Goal: Contribute content: Contribute content

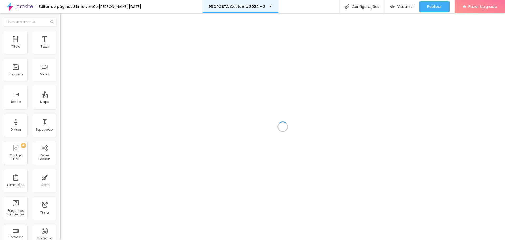
click at [235, 7] on p "PROPOSTA Gestante 2024 - 2" at bounding box center [237, 7] width 57 height 4
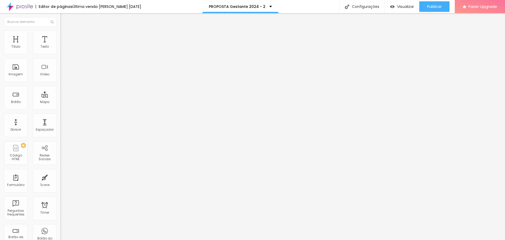
click at [60, 45] on span "Trocar imagem" at bounding box center [74, 43] width 29 height 4
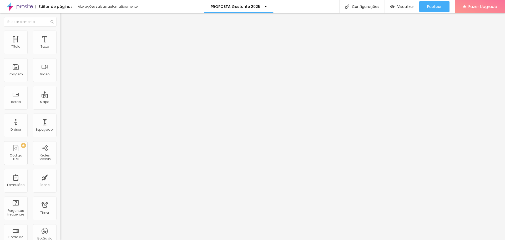
click at [60, 45] on span "Trocar imagem" at bounding box center [74, 43] width 29 height 4
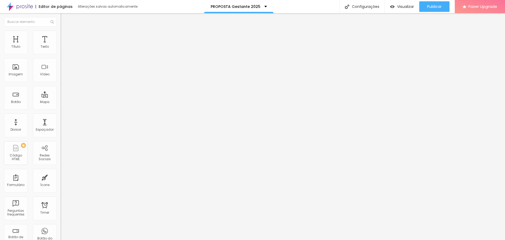
click at [60, 45] on span "Adicionar imagem" at bounding box center [77, 43] width 34 height 4
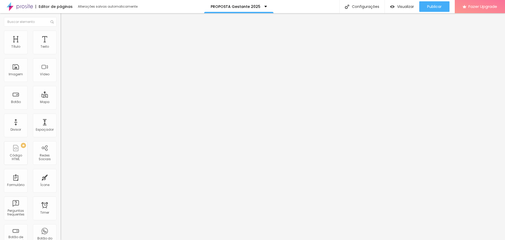
drag, startPoint x: 27, startPoint y: 57, endPoint x: 1, endPoint y: 55, distance: 26.6
click at [60, 55] on div "Texto Click me Alinhamento [GEOGRAPHIC_DATA] Link URL https:// Abrir em uma nov…" at bounding box center [90, 79] width 60 height 77
type input "L"
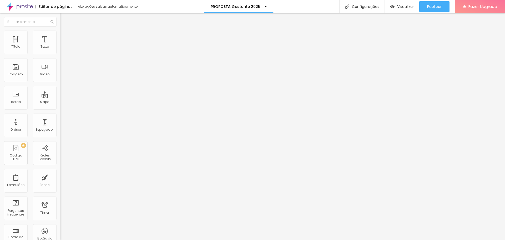
type input "N"
type input "Ver looks do estúdio"
click at [60, 107] on input "https://" at bounding box center [91, 105] width 63 height 5
paste input "[URL][DOMAIN_NAME]"
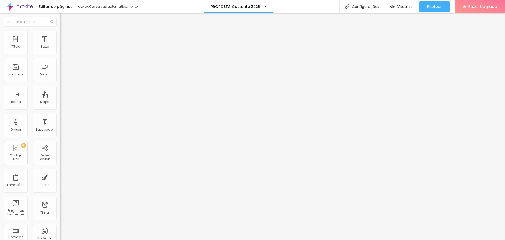
type input "https://[URL][DOMAIN_NAME]"
click at [60, 118] on div "Abrir em uma nova aba" at bounding box center [90, 116] width 60 height 3
click at [65, 36] on span "Estilo" at bounding box center [69, 34] width 8 height 4
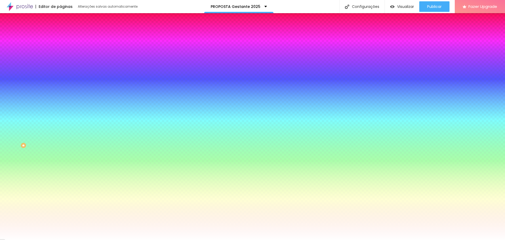
click at [60, 50] on div at bounding box center [90, 50] width 60 height 0
drag, startPoint x: 46, startPoint y: 92, endPoint x: 48, endPoint y: 94, distance: 3.6
click at [48, 94] on div at bounding box center [252, 120] width 505 height 240
type input "#C7B283"
drag, startPoint x: 37, startPoint y: 73, endPoint x: 20, endPoint y: 68, distance: 18.1
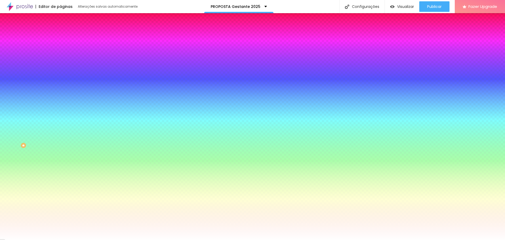
click at [20, 68] on div at bounding box center [252, 120] width 505 height 240
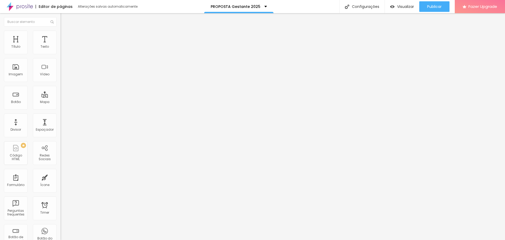
click at [60, 33] on li "Estilo" at bounding box center [90, 33] width 60 height 5
click at [65, 37] on span "Avançado" at bounding box center [73, 39] width 17 height 4
click at [397, 7] on span "Visualizar" at bounding box center [405, 6] width 17 height 4
click at [60, 45] on span "Trocar imagem" at bounding box center [74, 43] width 29 height 4
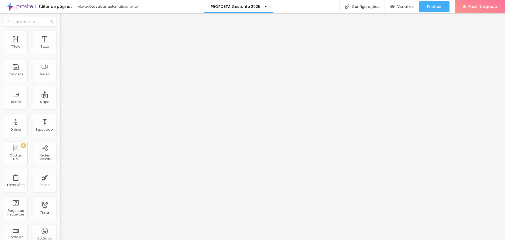
drag, startPoint x: 442, startPoint y: 114, endPoint x: 434, endPoint y: 112, distance: 8.2
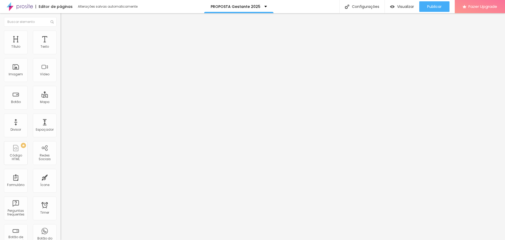
drag, startPoint x: 292, startPoint y: 140, endPoint x: 292, endPoint y: 136, distance: 3.8
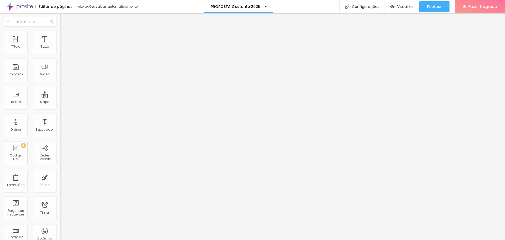
drag, startPoint x: 291, startPoint y: 139, endPoint x: 291, endPoint y: 135, distance: 3.7
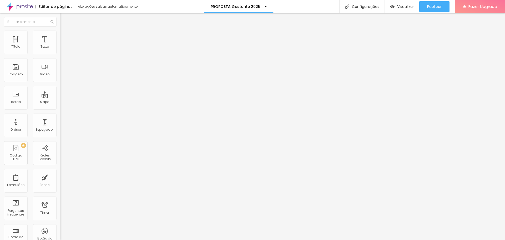
drag, startPoint x: 460, startPoint y: 221, endPoint x: 29, endPoint y: 75, distance: 455.1
click at [60, 45] on span "Trocar imagem" at bounding box center [74, 43] width 29 height 4
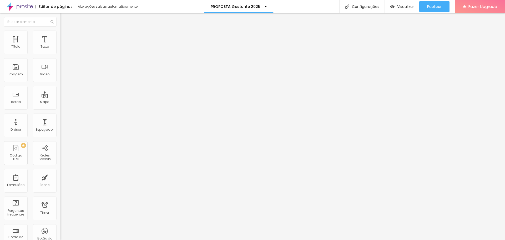
click at [60, 45] on span "Trocar imagem" at bounding box center [74, 43] width 29 height 4
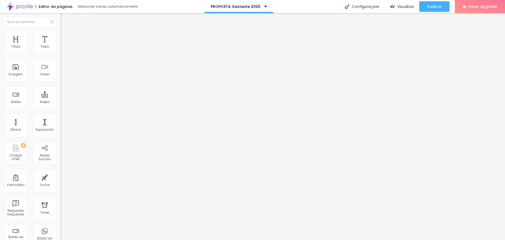
click at [51, 239] on div "Subindo 9/10 arquivos" at bounding box center [252, 241] width 505 height 3
click at [60, 45] on span "Trocar imagem" at bounding box center [74, 43] width 29 height 4
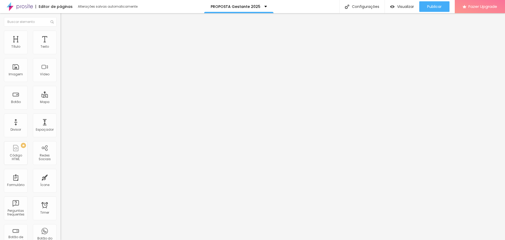
drag, startPoint x: 294, startPoint y: 136, endPoint x: 280, endPoint y: 125, distance: 18.0
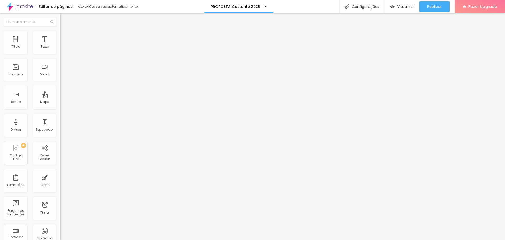
drag, startPoint x: 291, startPoint y: 140, endPoint x: 291, endPoint y: 136, distance: 3.2
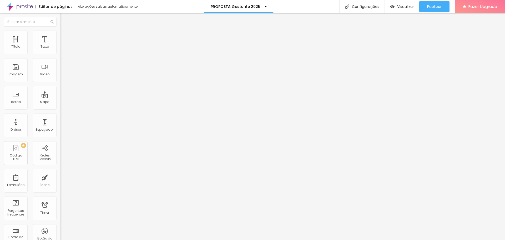
click at [75, 239] on div "Subindo 9/10 arquivos" at bounding box center [252, 241] width 505 height 3
drag, startPoint x: 111, startPoint y: 191, endPoint x: 394, endPoint y: 35, distance: 323.1
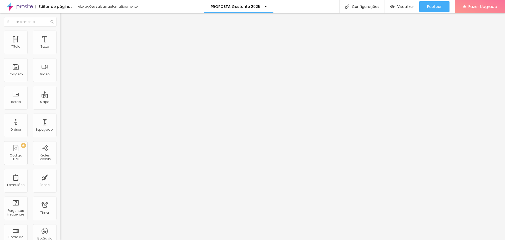
scroll to position [53, 0]
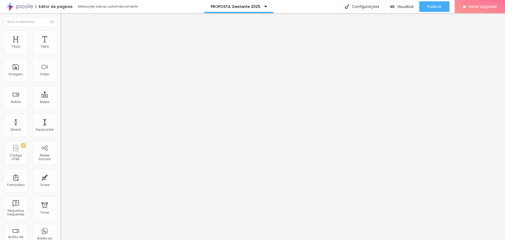
scroll to position [129, 0]
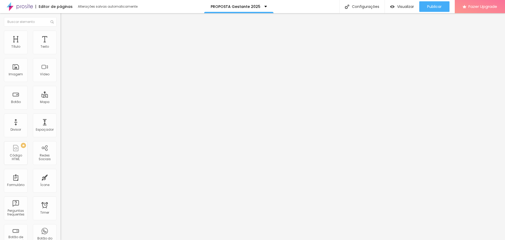
click at [60, 45] on span "Trocar imagem" at bounding box center [74, 43] width 29 height 4
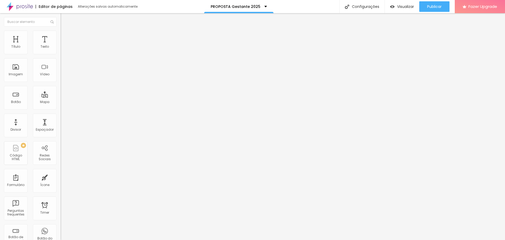
scroll to position [0, 0]
drag, startPoint x: 100, startPoint y: 197, endPoint x: 298, endPoint y: 120, distance: 212.9
click at [297, 121] on body "Editor de páginas Alterações [PERSON_NAME] automaticamente PROPOSTA Gestante 20…" at bounding box center [252, 120] width 505 height 240
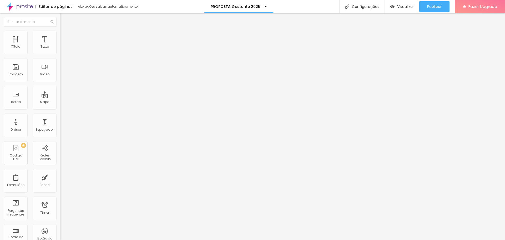
click at [64, 45] on font "Trocar imagem" at bounding box center [77, 43] width 26 height 4
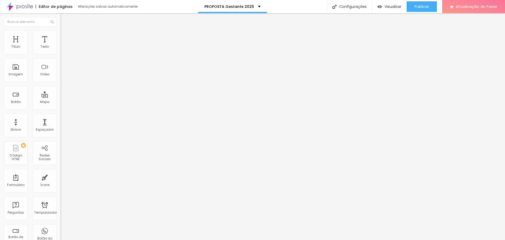
click at [64, 45] on font "Trocar imagem" at bounding box center [77, 43] width 26 height 4
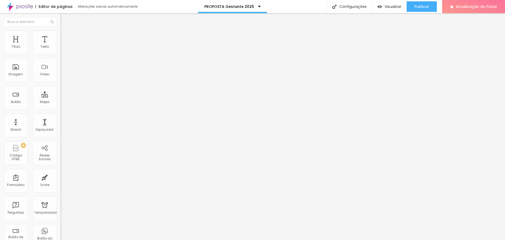
click at [64, 45] on font "Trocar imagem" at bounding box center [77, 43] width 26 height 4
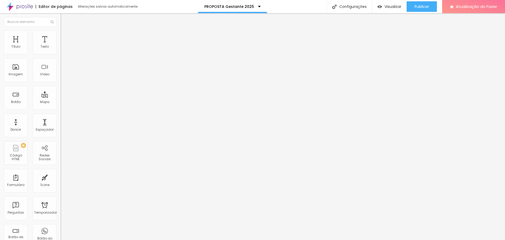
click at [64, 45] on font "Trocar imagem" at bounding box center [77, 43] width 26 height 4
click at [64, 45] on font "Adicionar imagem" at bounding box center [79, 43] width 31 height 4
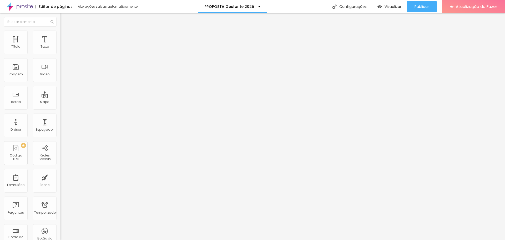
click at [64, 45] on font "Adicionar imagem" at bounding box center [79, 43] width 31 height 4
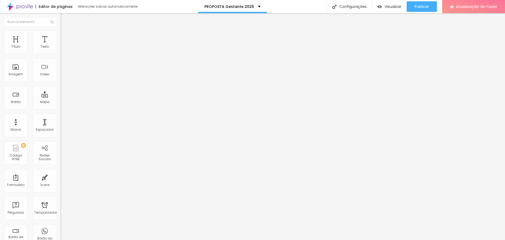
click at [60, 45] on div "Adicionar imagem" at bounding box center [90, 43] width 60 height 4
click at [64, 45] on font "Adicionar imagem" at bounding box center [79, 43] width 31 height 4
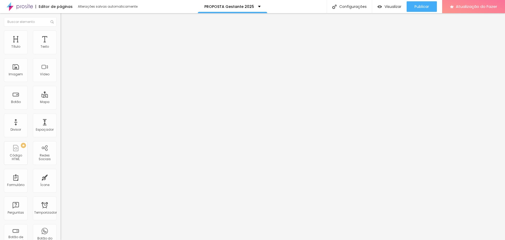
click at [64, 45] on font "Adicionar imagem" at bounding box center [79, 43] width 31 height 4
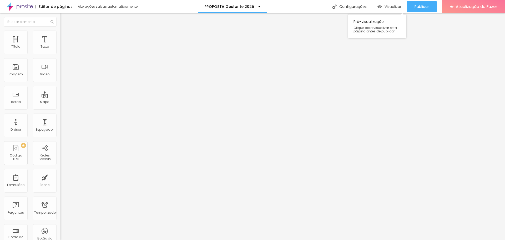
click at [393, 5] on font "Visualizar" at bounding box center [392, 6] width 17 height 5
click at [64, 45] on font "Trocar imagem" at bounding box center [77, 43] width 26 height 4
